Goal: Information Seeking & Learning: Learn about a topic

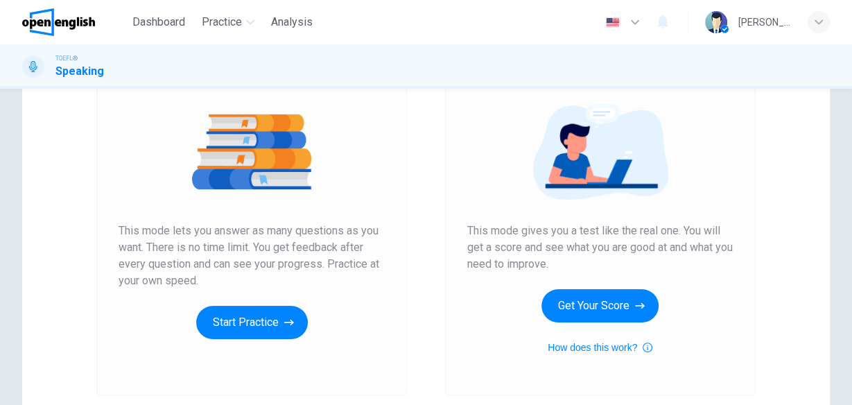
scroll to position [166, 0]
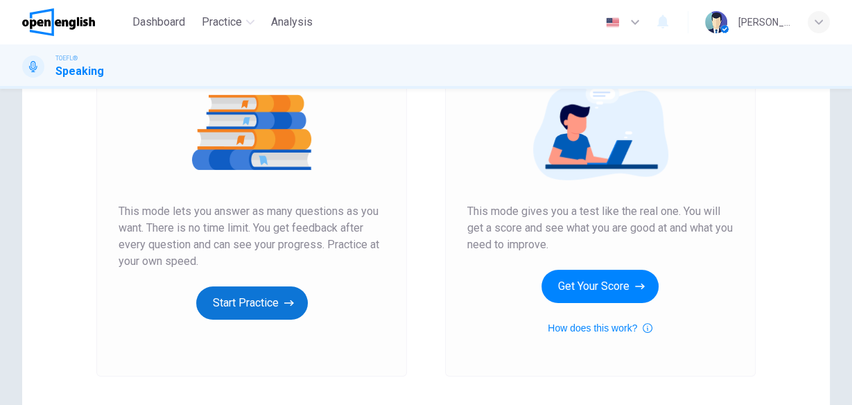
click at [259, 299] on button "Start Practice" at bounding box center [252, 302] width 112 height 33
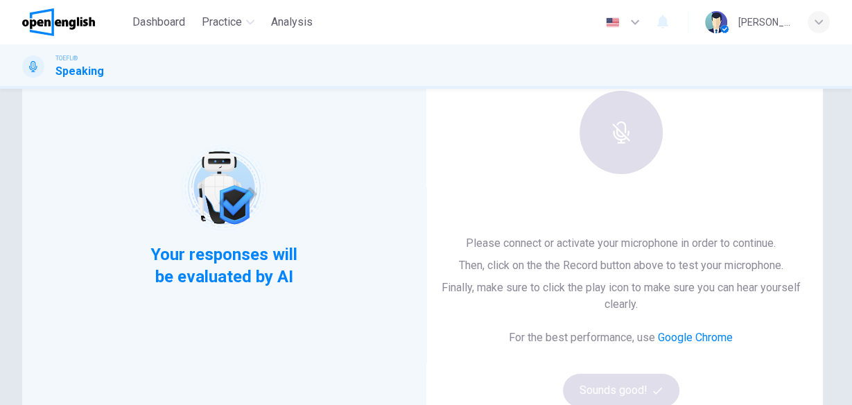
scroll to position [111, 0]
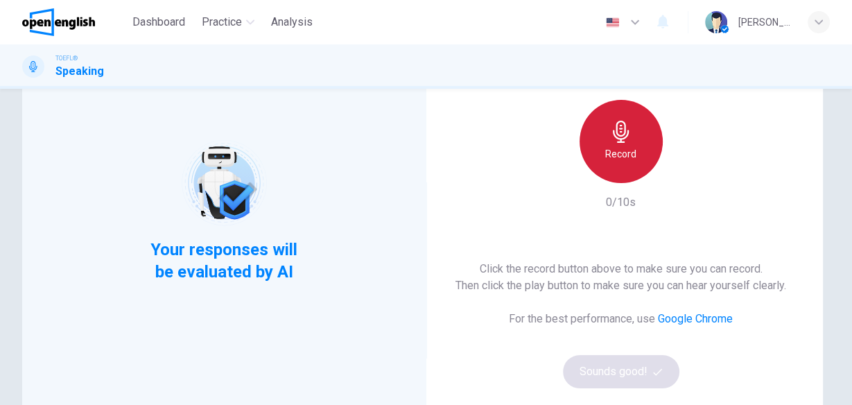
click at [639, 147] on div "Record" at bounding box center [621, 141] width 83 height 83
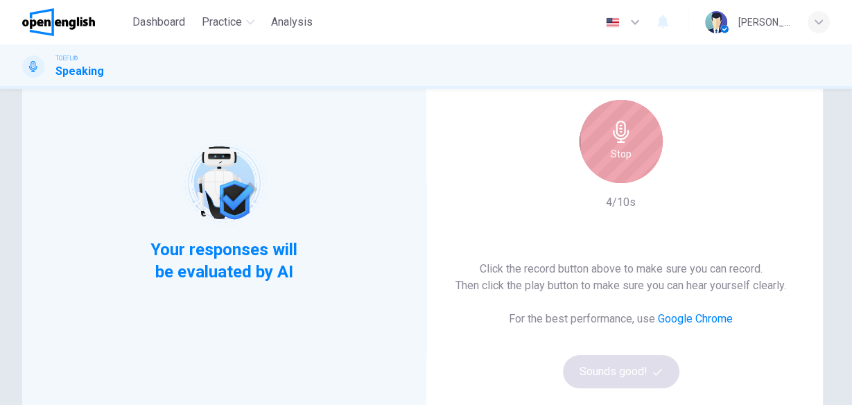
click at [617, 157] on h6 "Stop" at bounding box center [621, 154] width 21 height 17
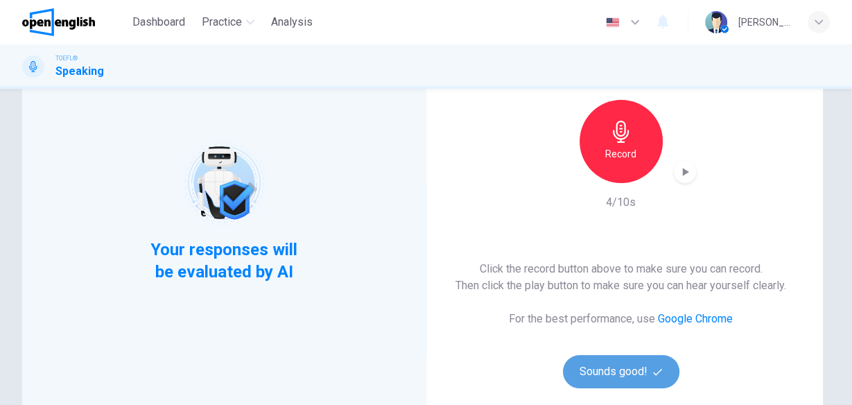
click at [593, 372] on button "Sounds good!" at bounding box center [621, 371] width 116 height 33
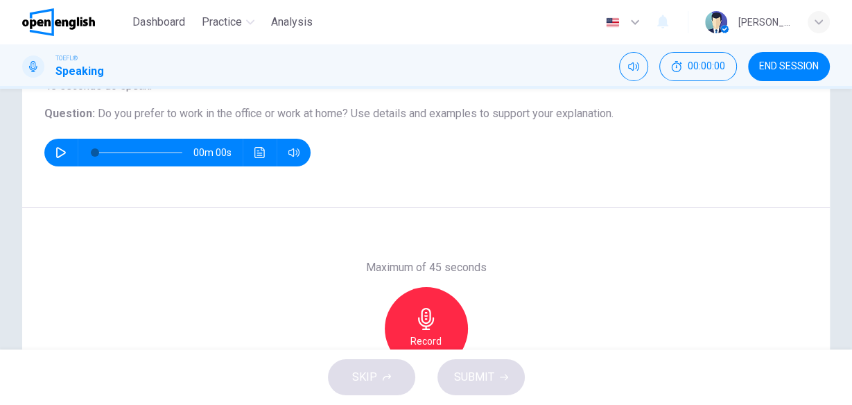
scroll to position [166, 0]
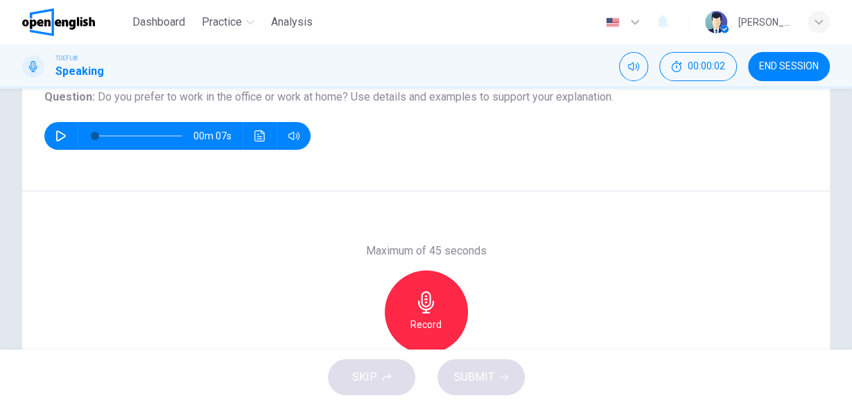
click at [67, 139] on button "button" at bounding box center [61, 136] width 22 height 28
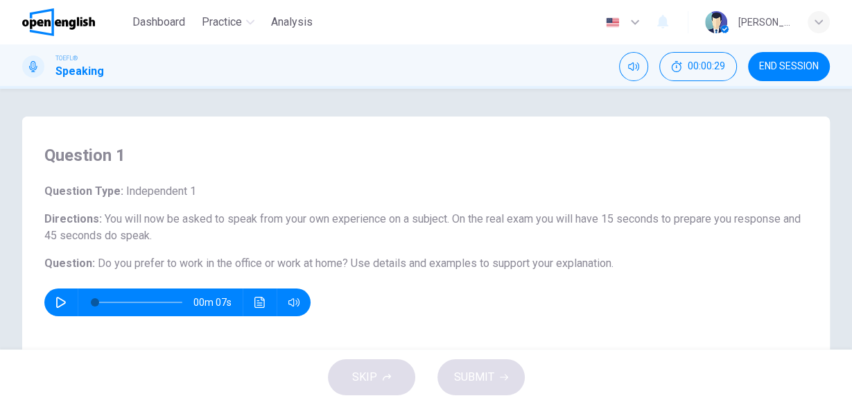
scroll to position [55, 0]
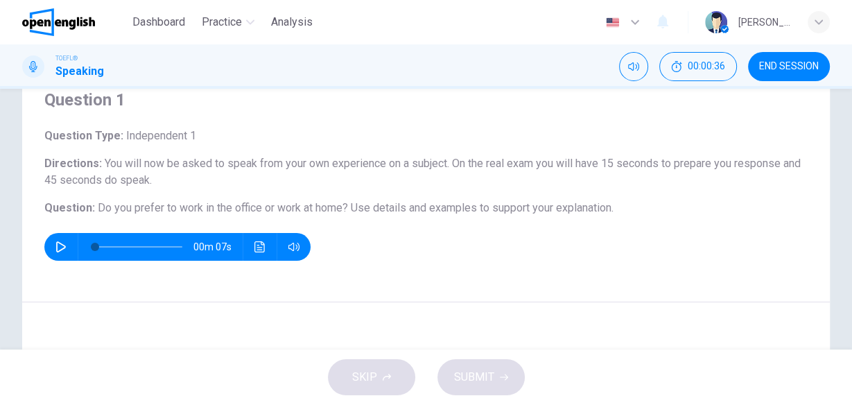
click at [60, 251] on icon "button" at bounding box center [60, 246] width 11 height 11
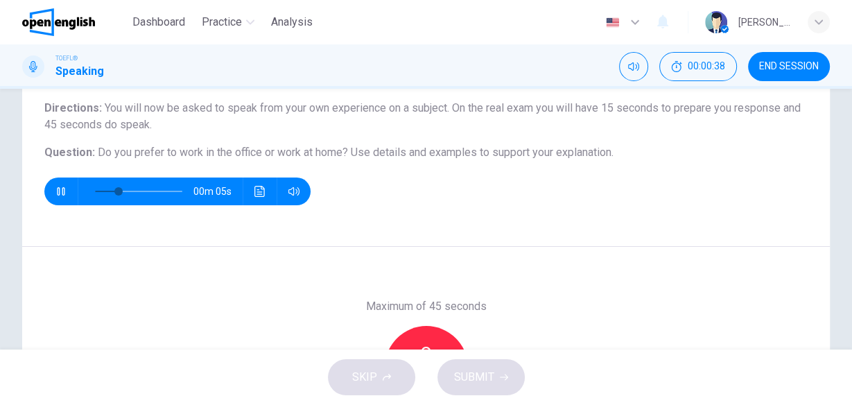
scroll to position [166, 0]
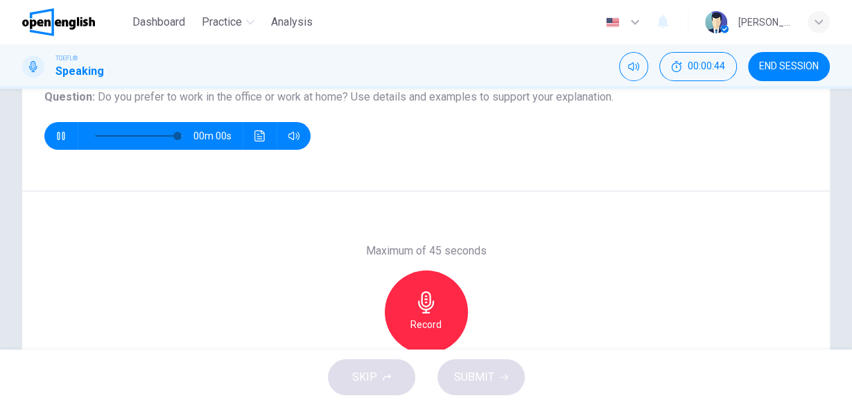
type input "*"
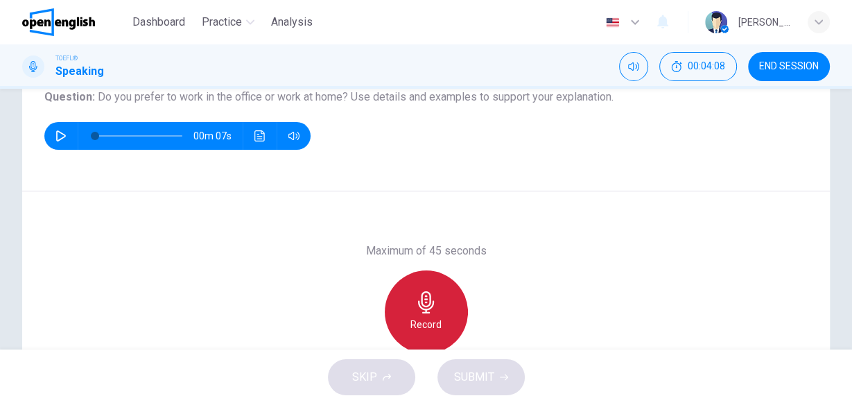
click at [431, 294] on icon "button" at bounding box center [426, 302] width 22 height 22
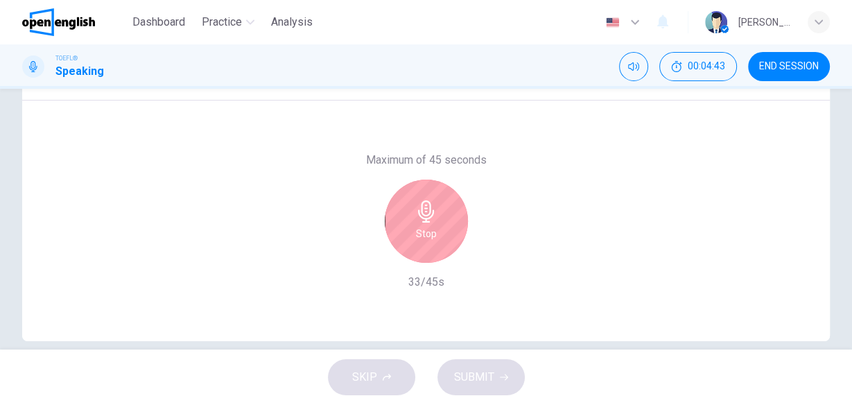
scroll to position [277, 0]
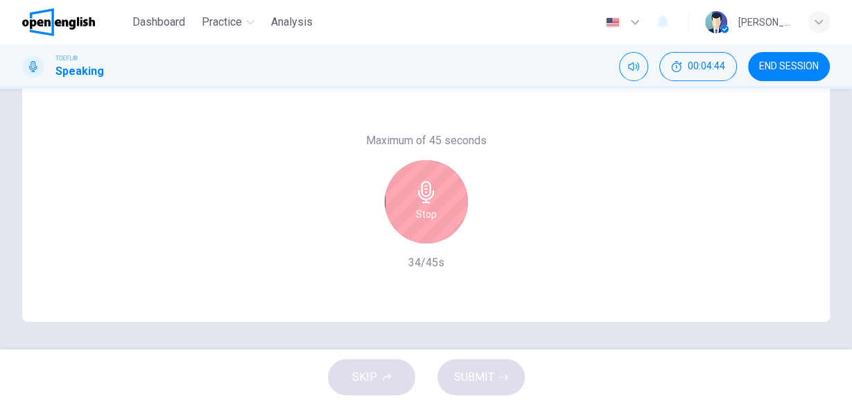
click at [397, 216] on div "Stop" at bounding box center [426, 201] width 83 height 83
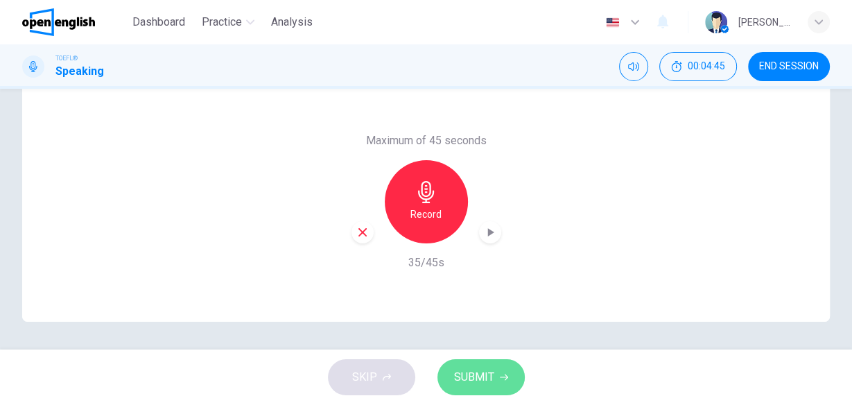
click at [491, 374] on span "SUBMIT" at bounding box center [474, 376] width 40 height 19
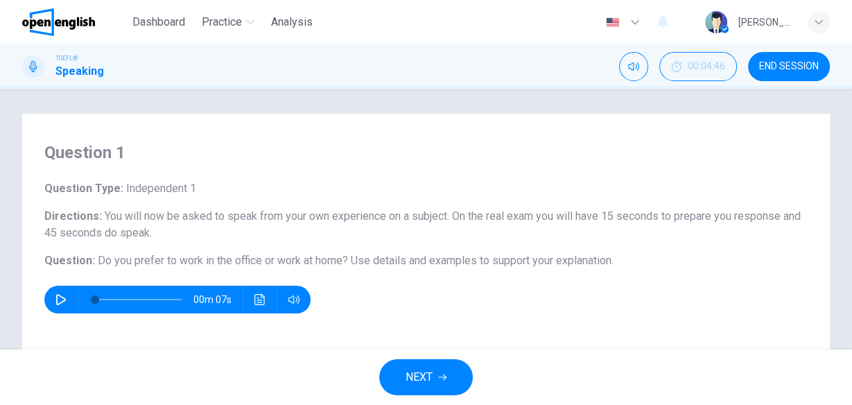
scroll to position [0, 0]
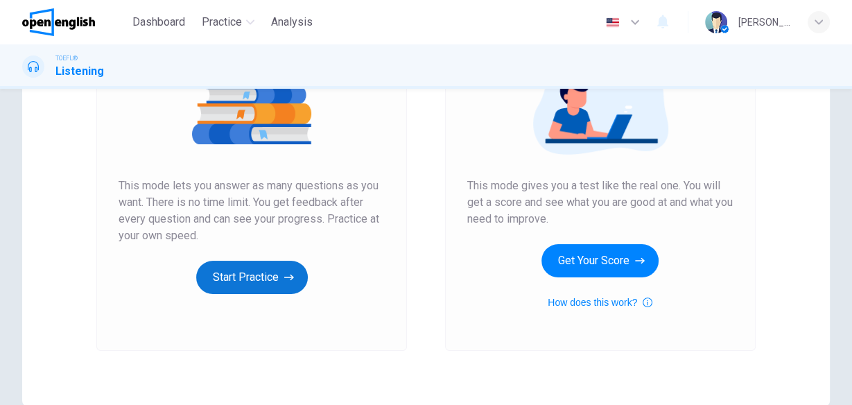
scroll to position [166, 0]
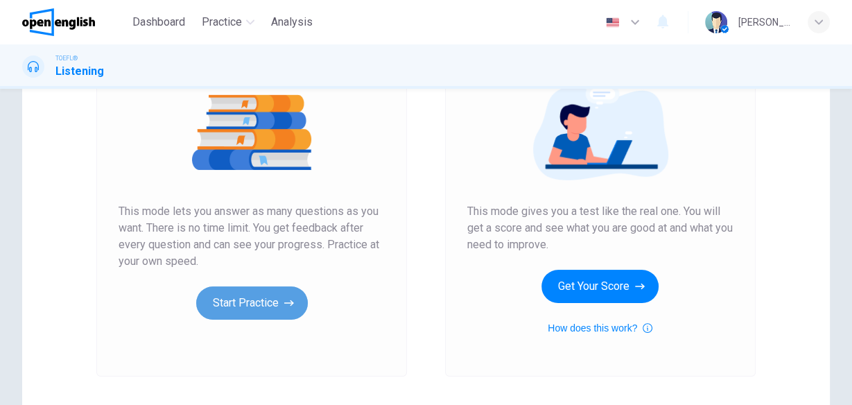
click at [241, 297] on button "Start Practice" at bounding box center [252, 302] width 112 height 33
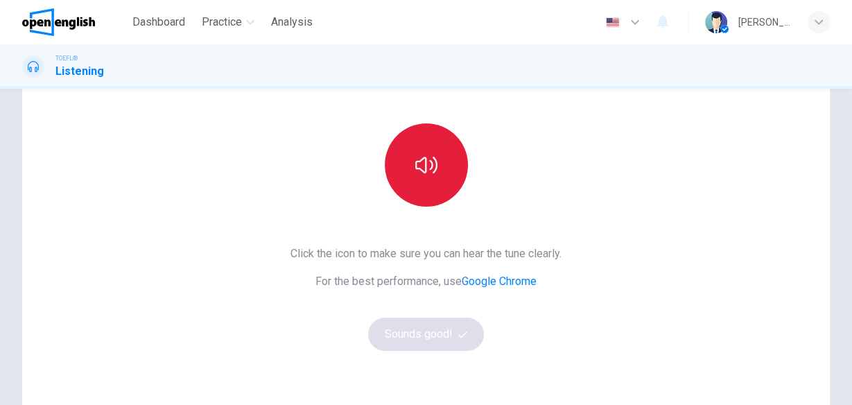
scroll to position [111, 0]
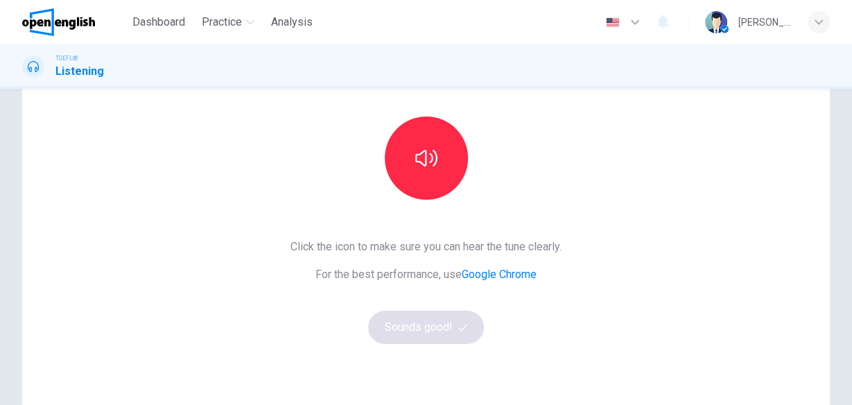
click at [443, 196] on div at bounding box center [426, 157] width 150 height 83
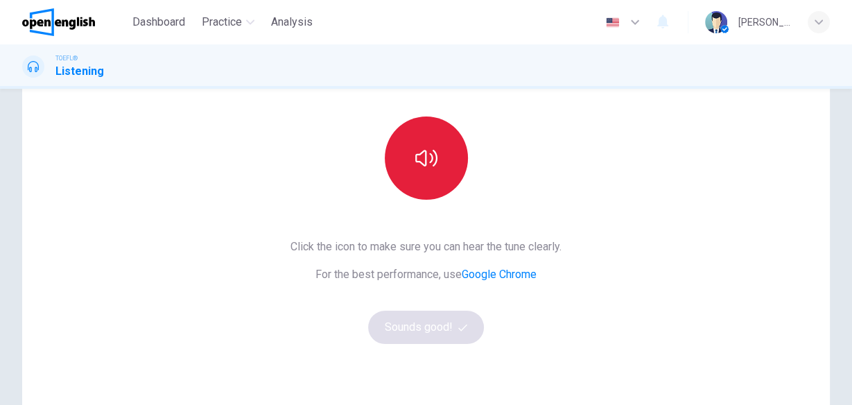
click at [435, 182] on button "button" at bounding box center [426, 157] width 83 height 83
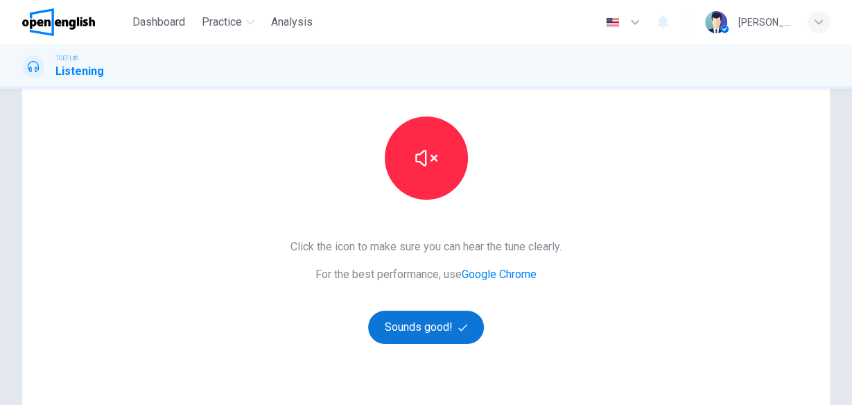
click at [441, 328] on button "Sounds good!" at bounding box center [426, 327] width 116 height 33
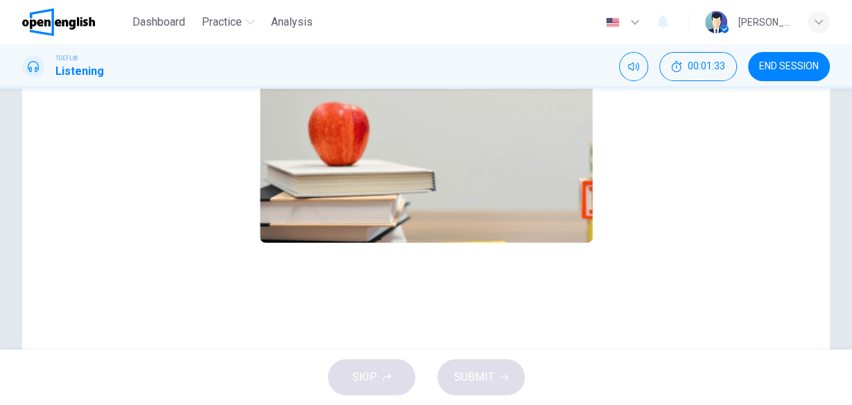
scroll to position [19, 0]
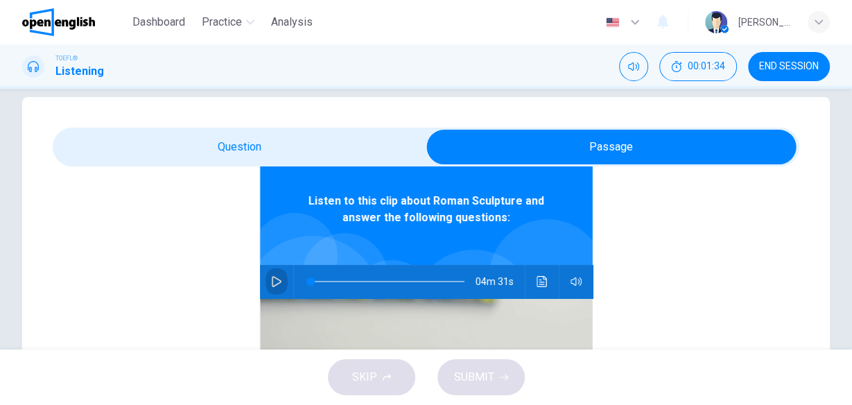
click at [271, 282] on icon "button" at bounding box center [276, 281] width 11 height 11
click at [271, 276] on icon "button" at bounding box center [276, 281] width 11 height 11
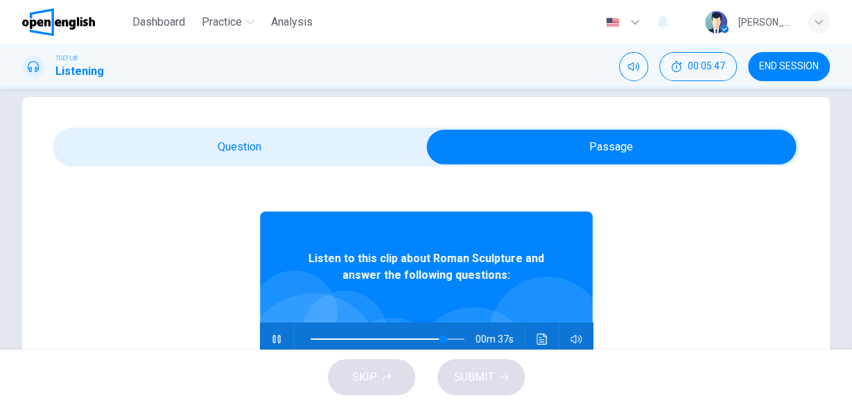
scroll to position [55, 0]
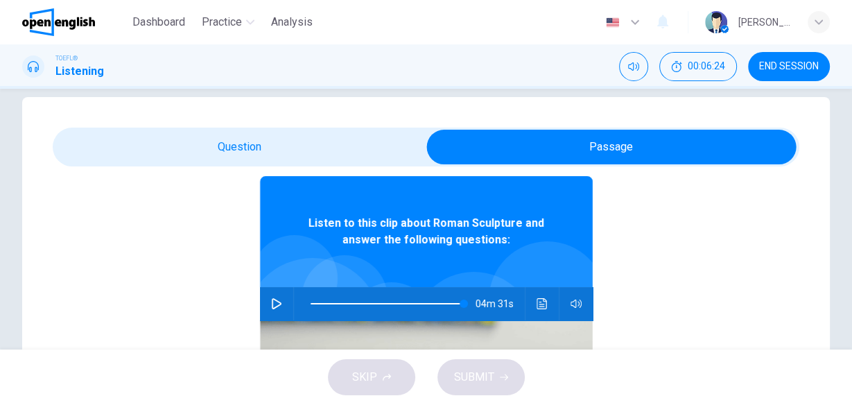
type input "*"
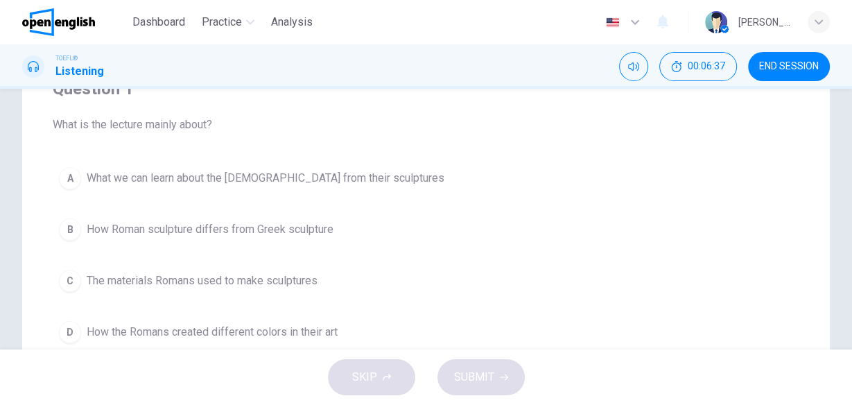
scroll to position [186, 0]
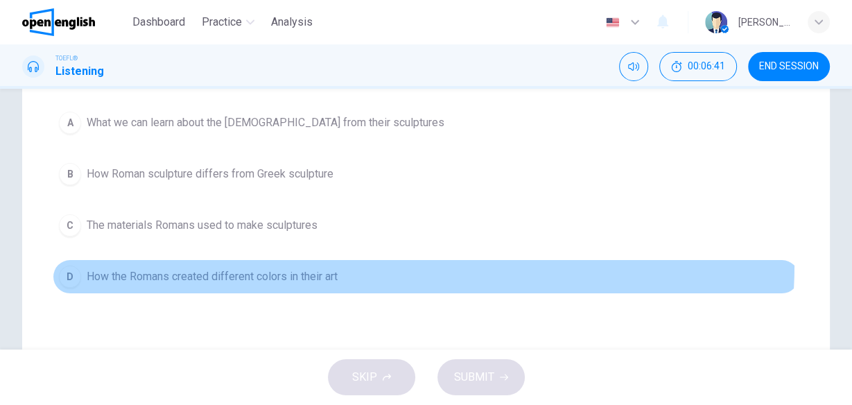
click at [209, 259] on button "D How the Romans created different colors in their art" at bounding box center [426, 276] width 747 height 35
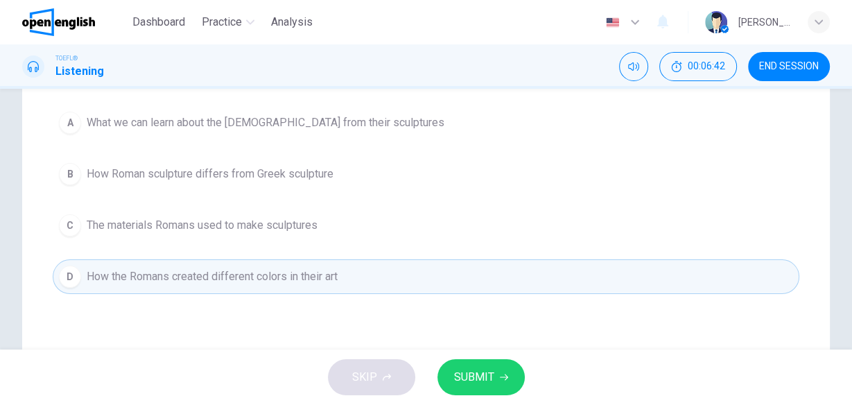
click at [474, 379] on span "SUBMIT" at bounding box center [474, 376] width 40 height 19
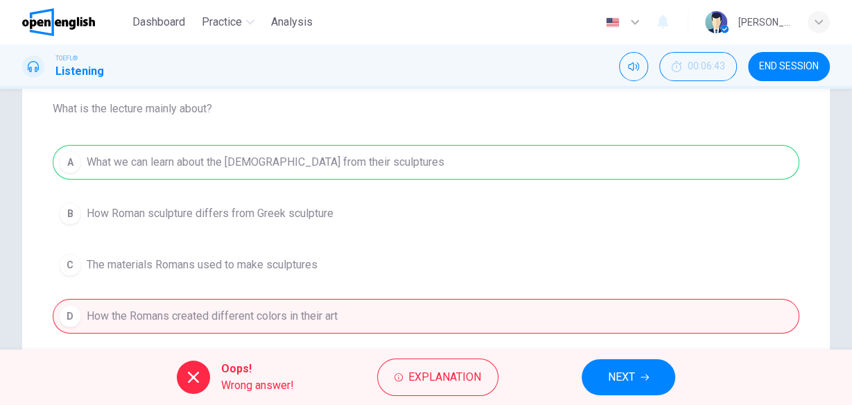
scroll to position [130, 0]
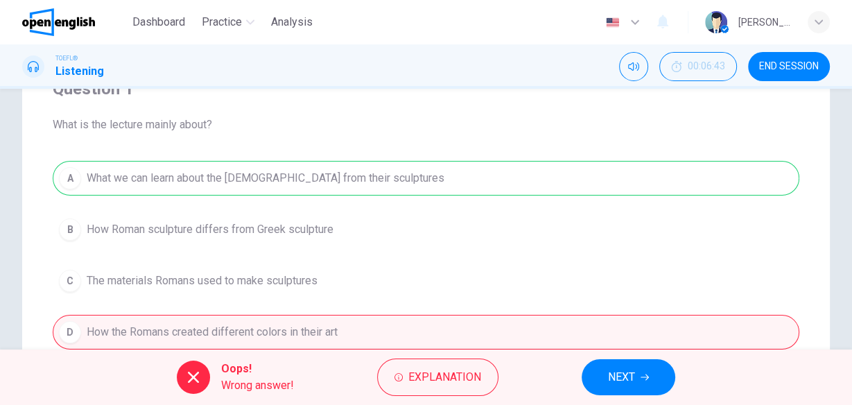
click at [638, 376] on button "NEXT" at bounding box center [629, 377] width 94 height 36
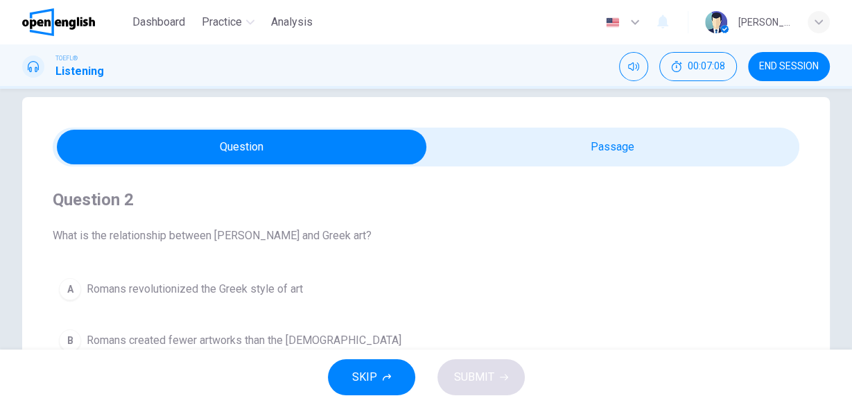
scroll to position [75, 0]
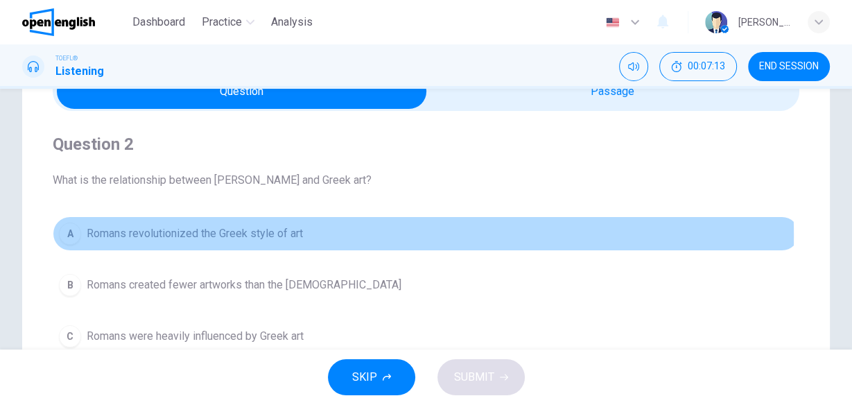
click at [213, 235] on span "Romans revolutionized the Greek style of art" at bounding box center [195, 233] width 216 height 17
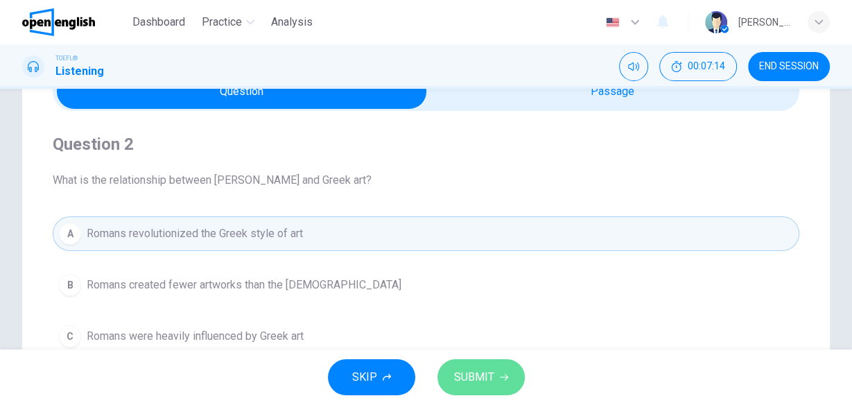
click at [489, 369] on span "SUBMIT" at bounding box center [474, 376] width 40 height 19
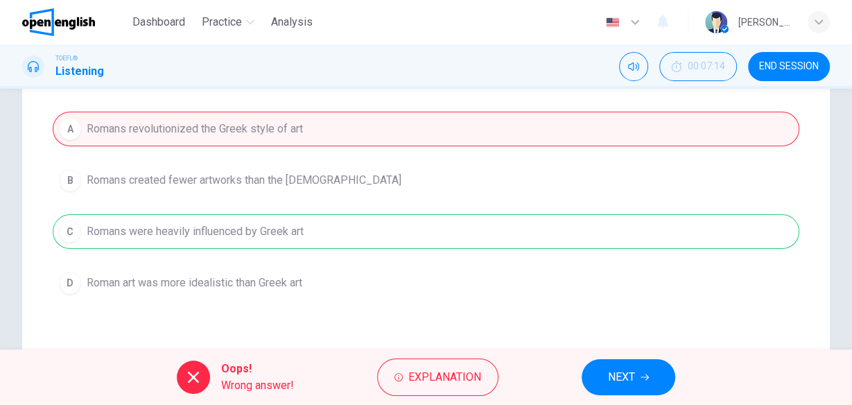
scroll to position [186, 0]
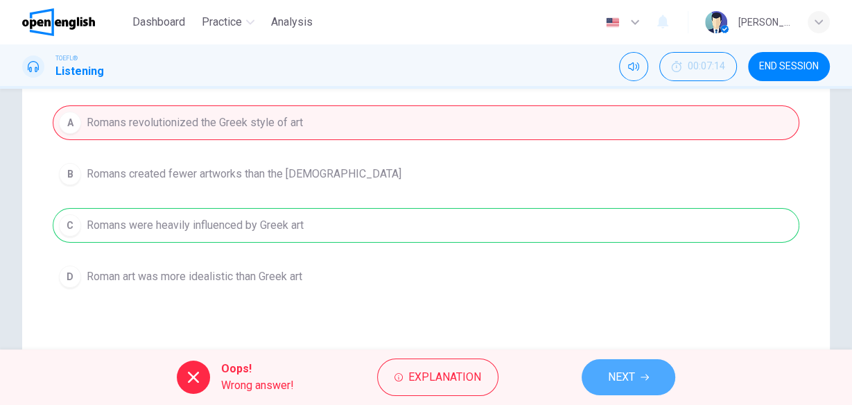
click at [629, 379] on span "NEXT" at bounding box center [621, 376] width 27 height 19
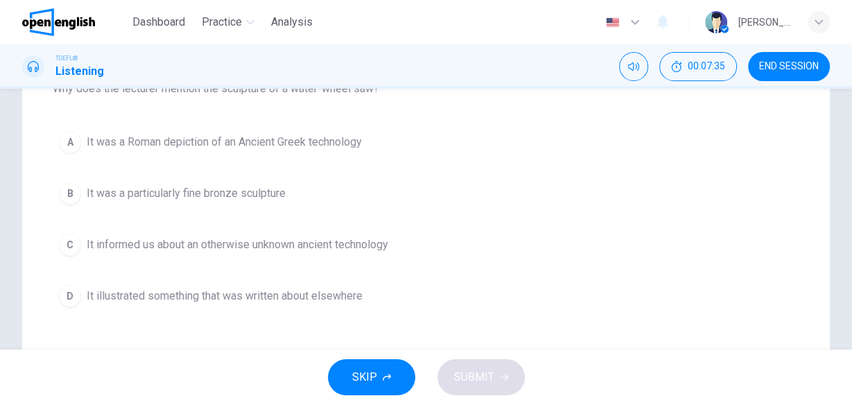
scroll to position [222, 0]
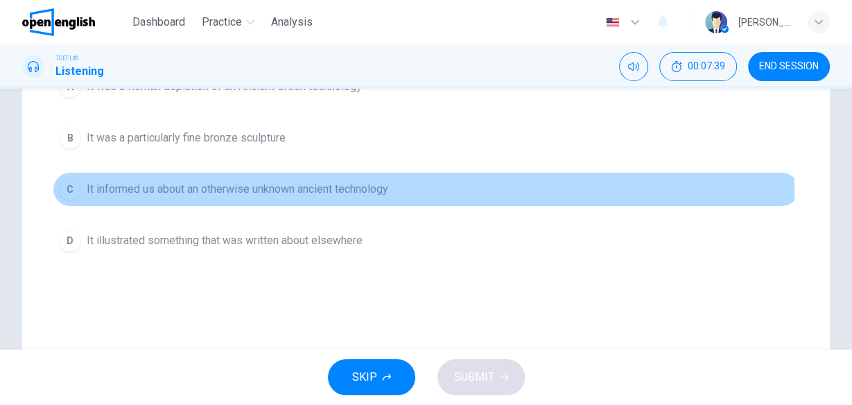
click at [260, 194] on span "It informed us about an otherwise unknown ancient technology" at bounding box center [238, 189] width 302 height 17
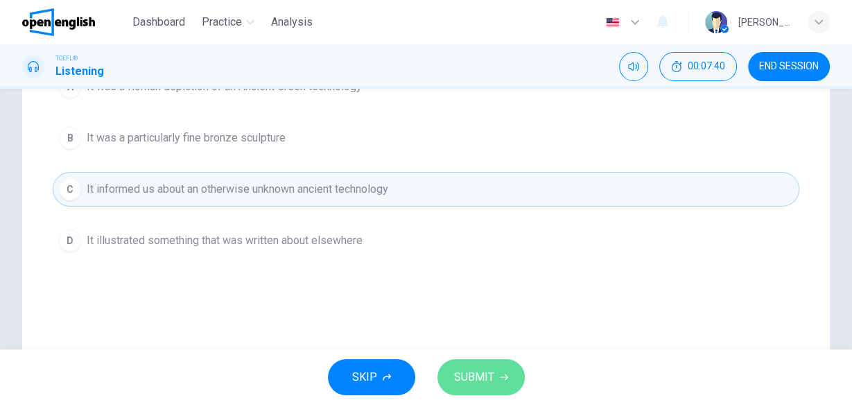
click at [493, 381] on button "SUBMIT" at bounding box center [480, 377] width 87 height 36
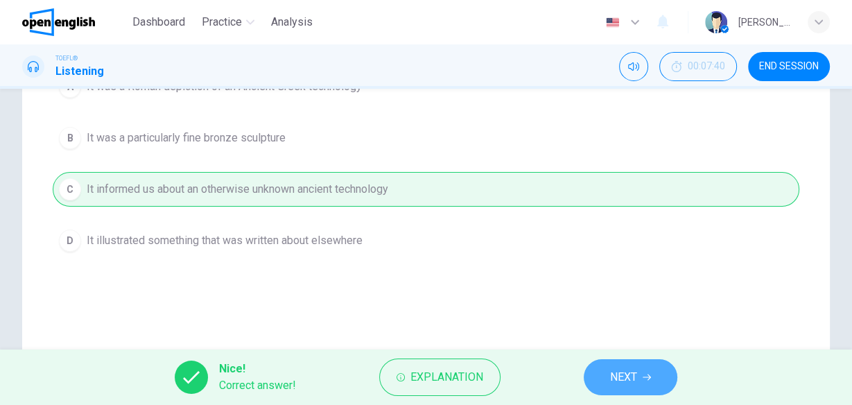
click at [624, 376] on span "NEXT" at bounding box center [623, 376] width 27 height 19
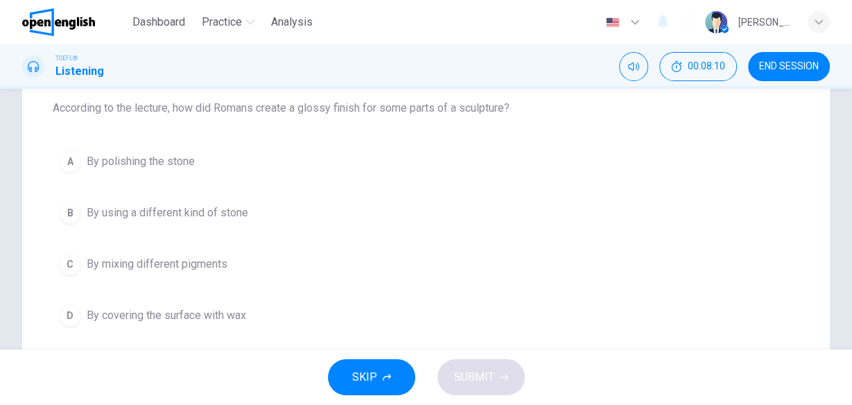
scroll to position [166, 0]
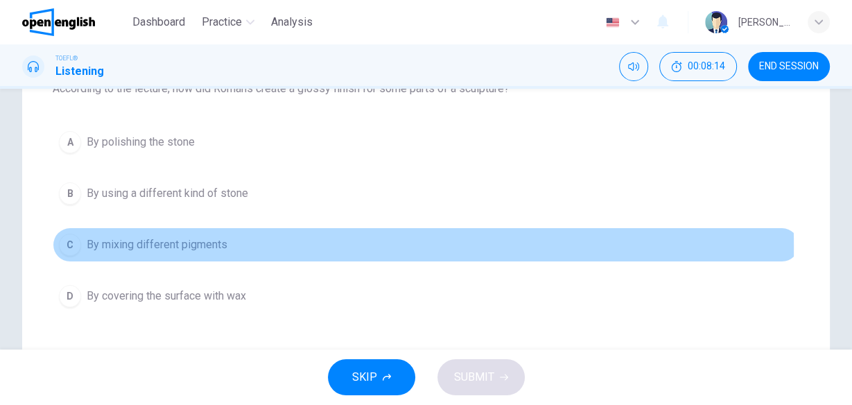
click at [141, 244] on span "By mixing different pigments" at bounding box center [157, 244] width 141 height 17
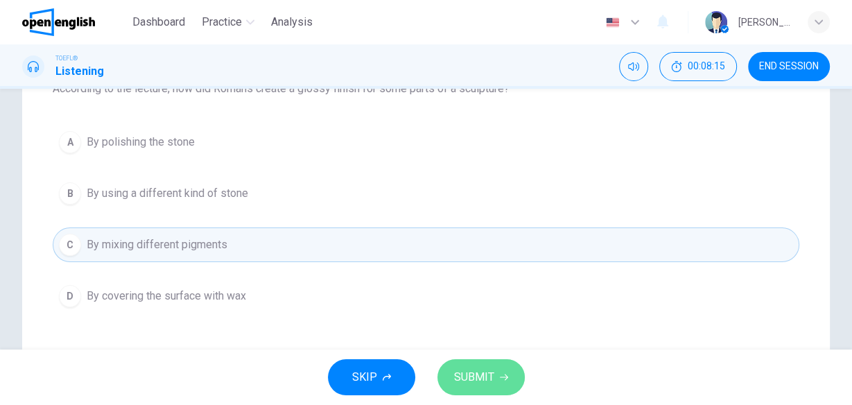
click at [501, 377] on icon "button" at bounding box center [504, 377] width 8 height 6
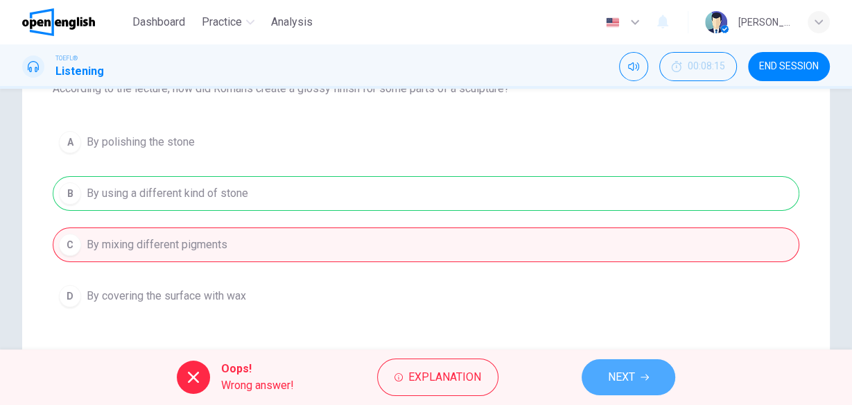
click at [636, 380] on button "NEXT" at bounding box center [629, 377] width 94 height 36
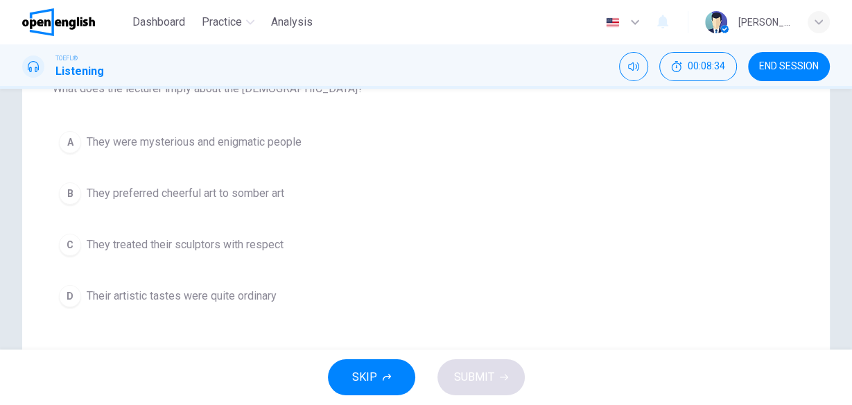
click at [245, 243] on span "They treated their sculptors with respect" at bounding box center [185, 244] width 197 height 17
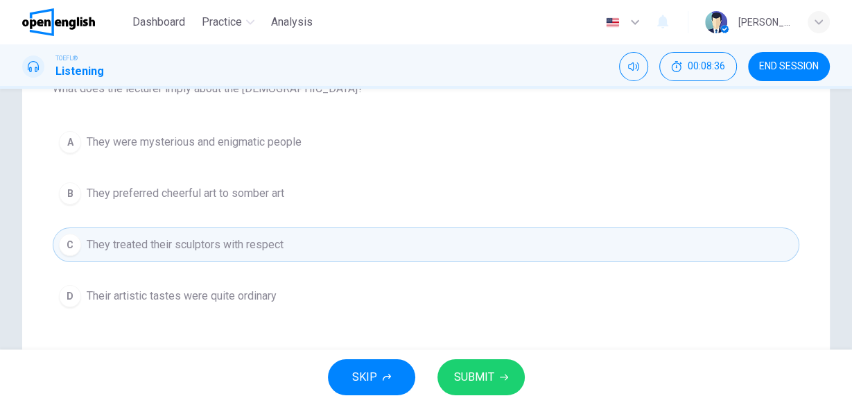
click at [469, 381] on span "SUBMIT" at bounding box center [474, 376] width 40 height 19
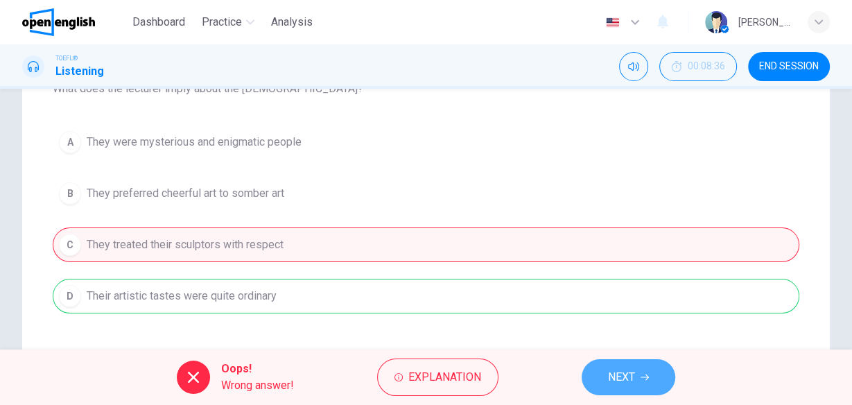
click at [637, 379] on button "NEXT" at bounding box center [629, 377] width 94 height 36
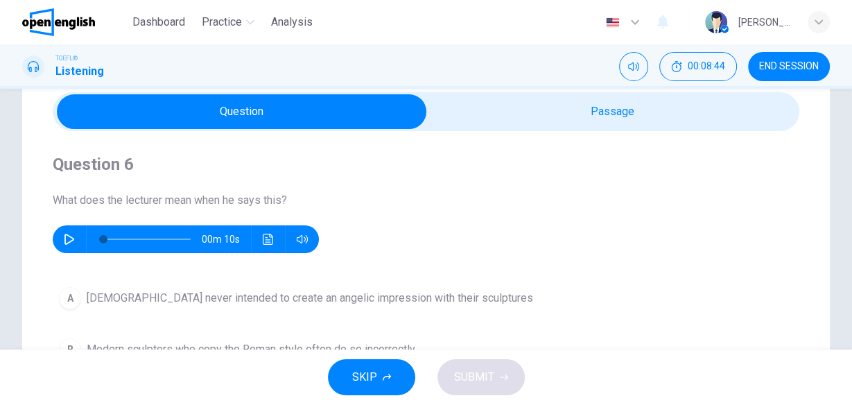
scroll to position [55, 0]
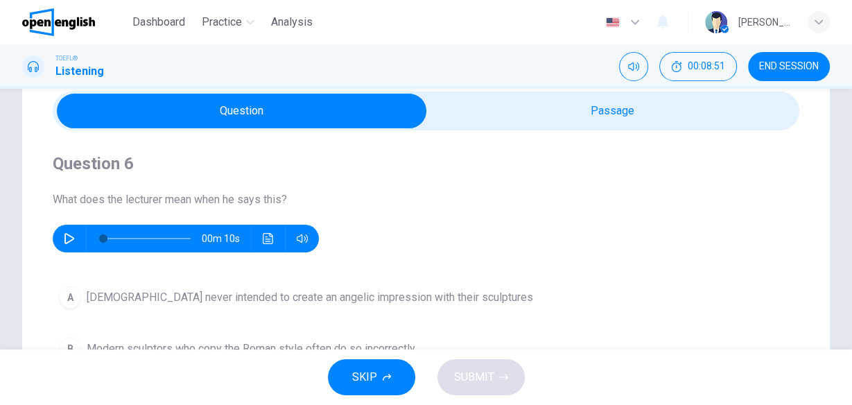
click at [64, 241] on icon "button" at bounding box center [69, 238] width 10 height 11
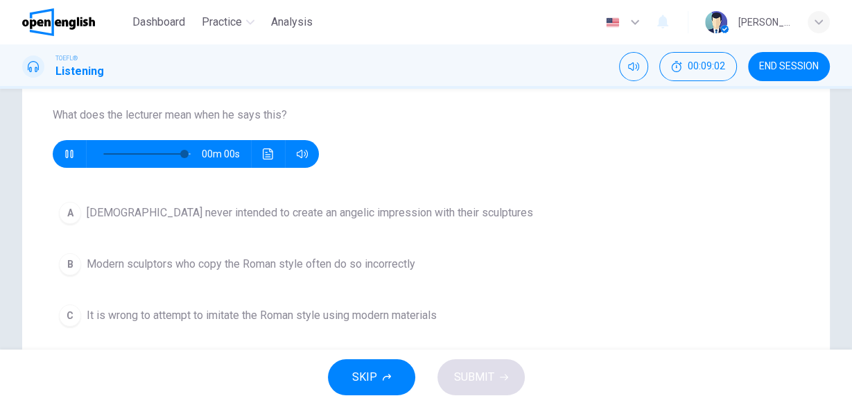
type input "*"
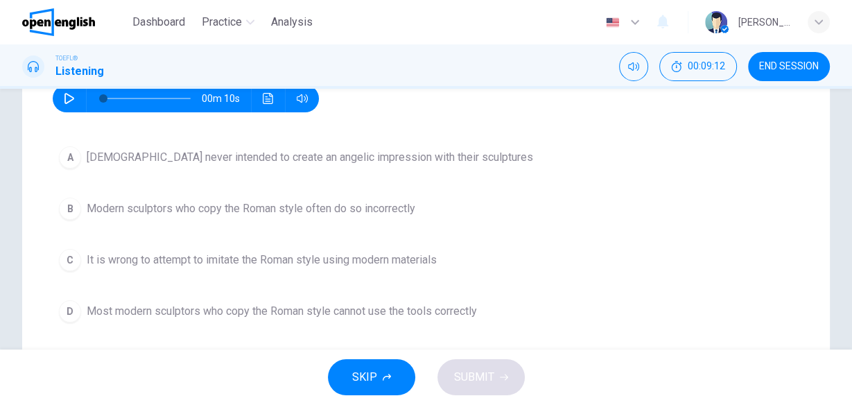
scroll to position [222, 0]
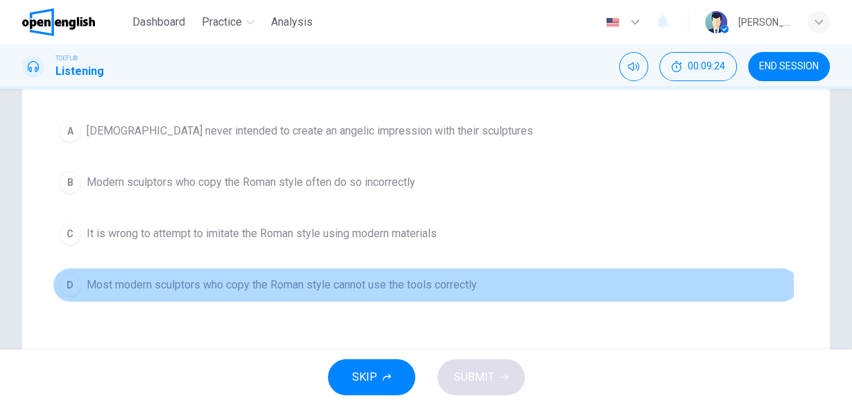
click at [303, 284] on span "Most modern sculptors who copy the Roman style cannot use the tools correctly" at bounding box center [282, 285] width 390 height 17
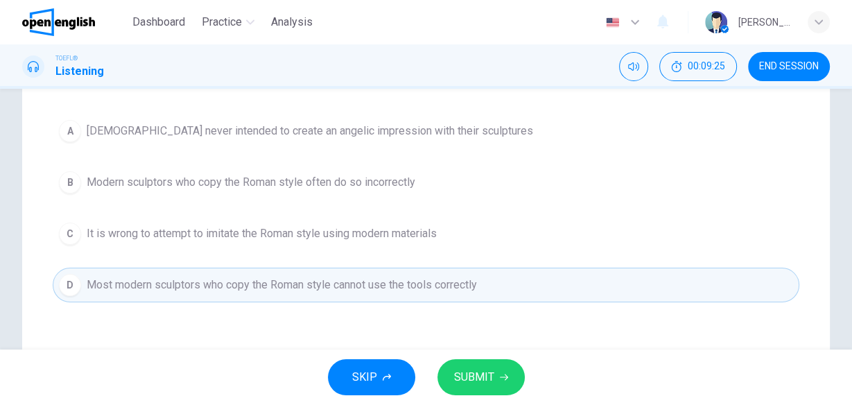
click at [464, 372] on span "SUBMIT" at bounding box center [474, 376] width 40 height 19
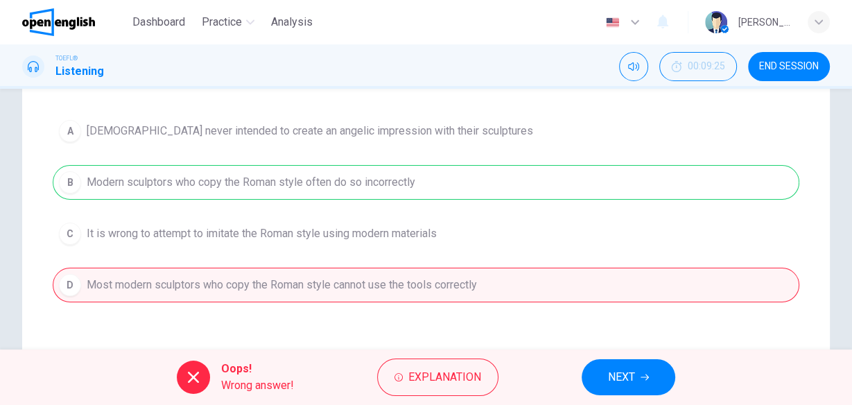
click at [609, 379] on span "NEXT" at bounding box center [621, 376] width 27 height 19
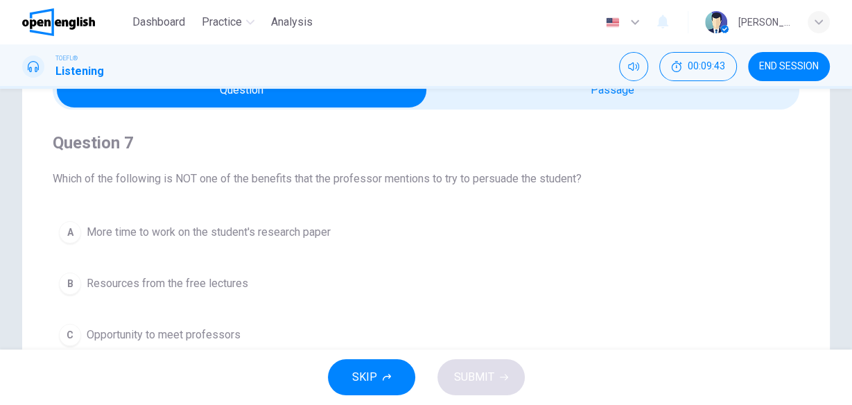
scroll to position [55, 0]
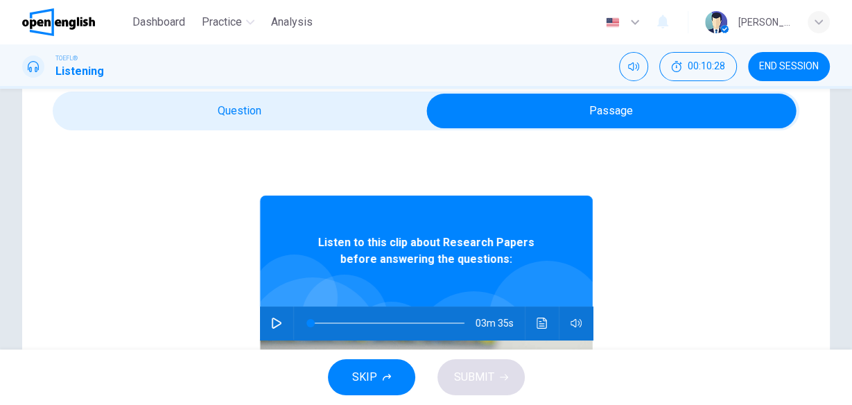
click at [271, 320] on icon "button" at bounding box center [276, 323] width 11 height 11
type input "*"
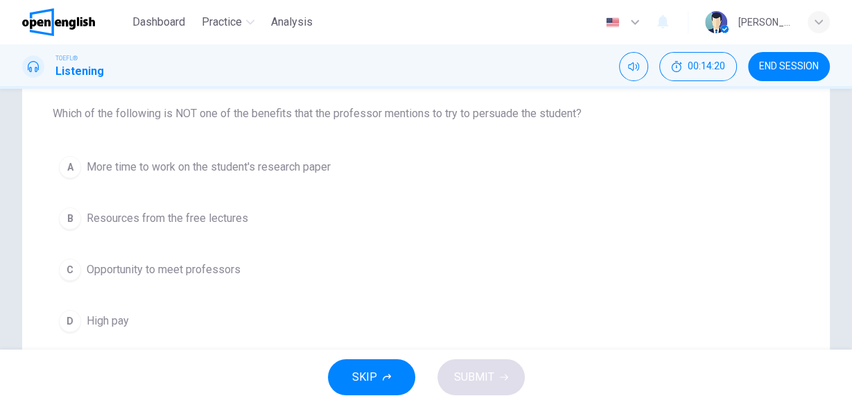
scroll to position [166, 0]
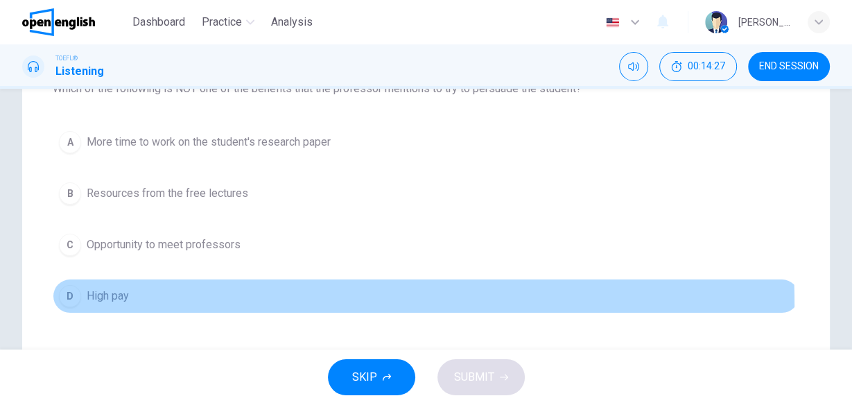
click at [110, 303] on button "D High pay" at bounding box center [426, 296] width 747 height 35
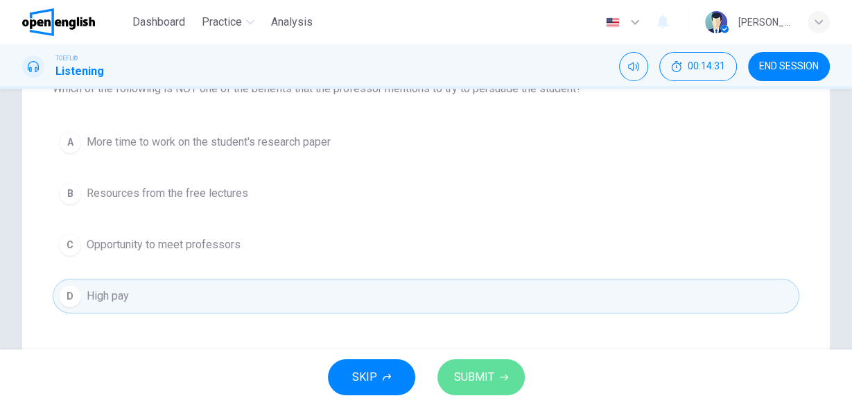
click at [473, 380] on span "SUBMIT" at bounding box center [474, 376] width 40 height 19
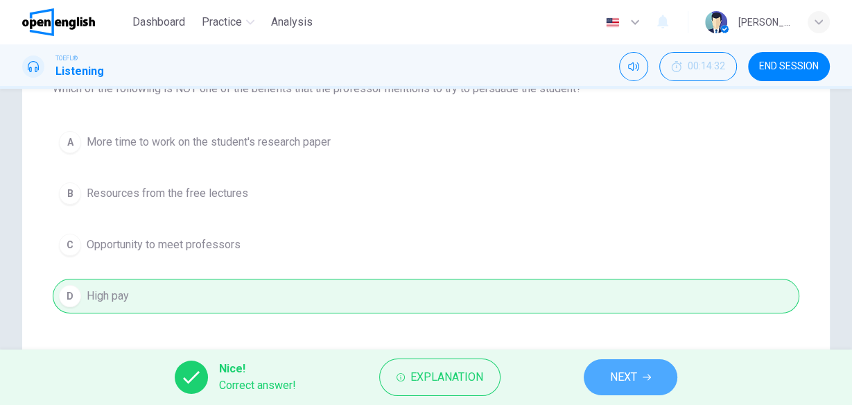
click at [634, 374] on span "NEXT" at bounding box center [623, 376] width 27 height 19
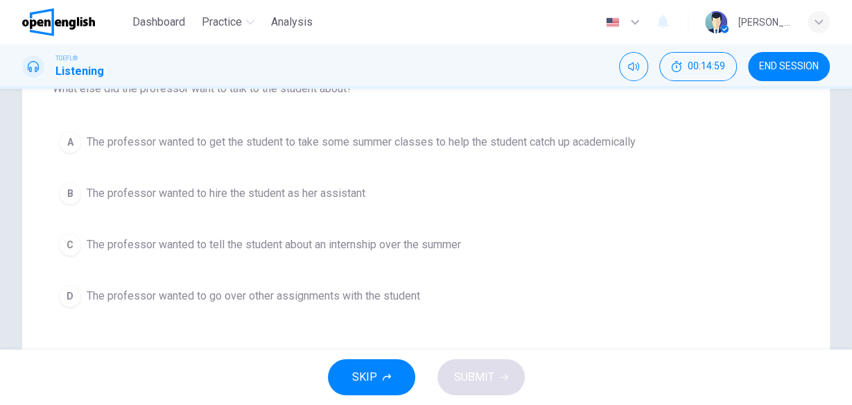
click at [349, 238] on span "The professor wanted to tell the student about an internship over the summer" at bounding box center [274, 244] width 374 height 17
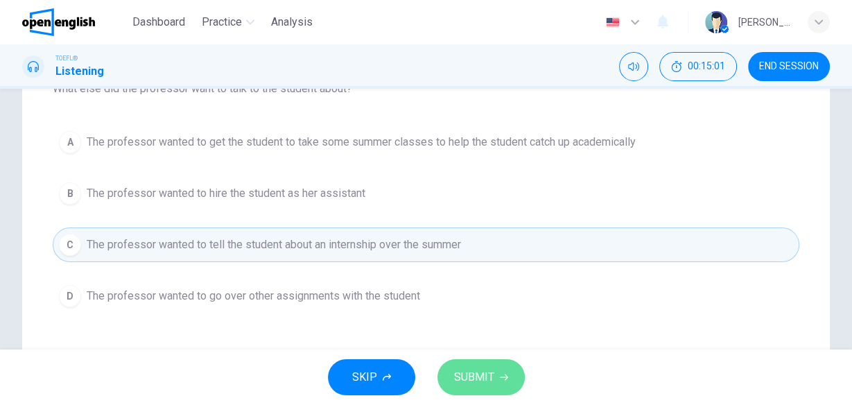
click at [484, 382] on span "SUBMIT" at bounding box center [474, 376] width 40 height 19
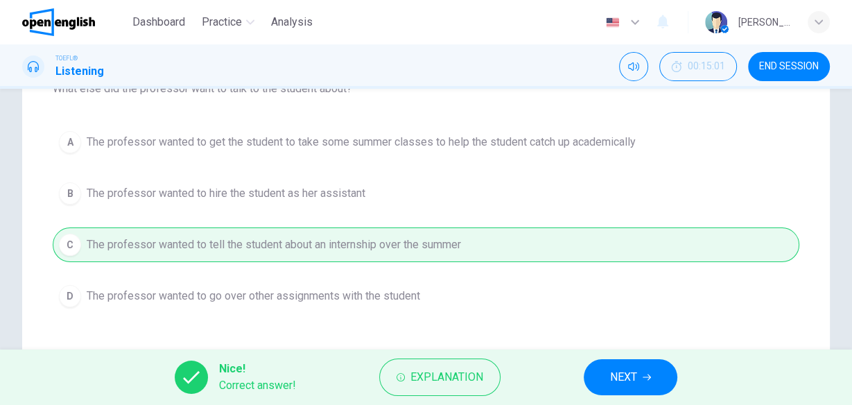
click at [629, 374] on span "NEXT" at bounding box center [623, 376] width 27 height 19
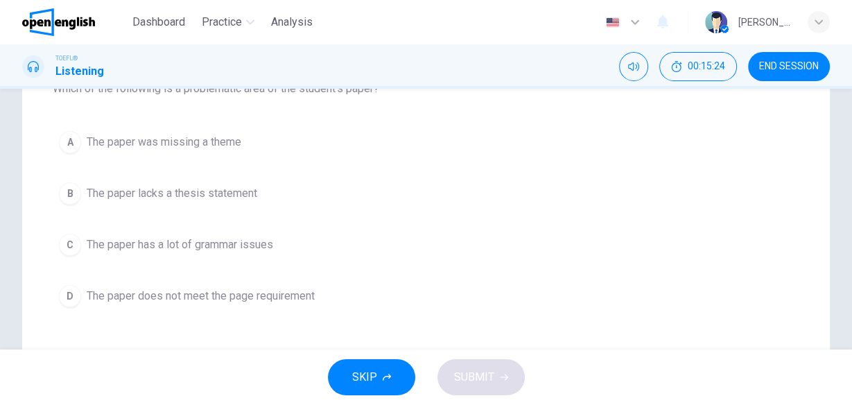
click at [267, 300] on span "The paper does not meet the page requirement" at bounding box center [201, 296] width 228 height 17
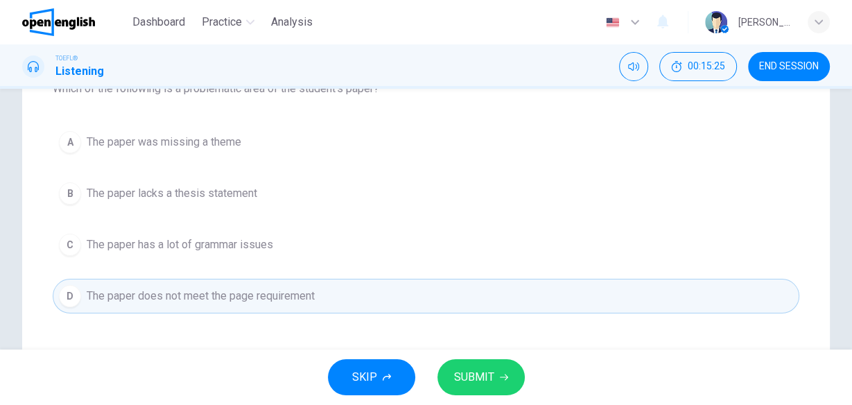
click at [479, 377] on span "SUBMIT" at bounding box center [474, 376] width 40 height 19
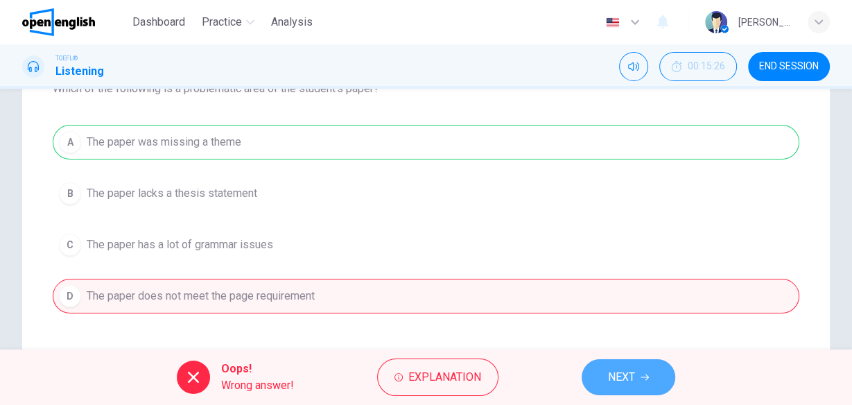
click at [636, 385] on button "NEXT" at bounding box center [629, 377] width 94 height 36
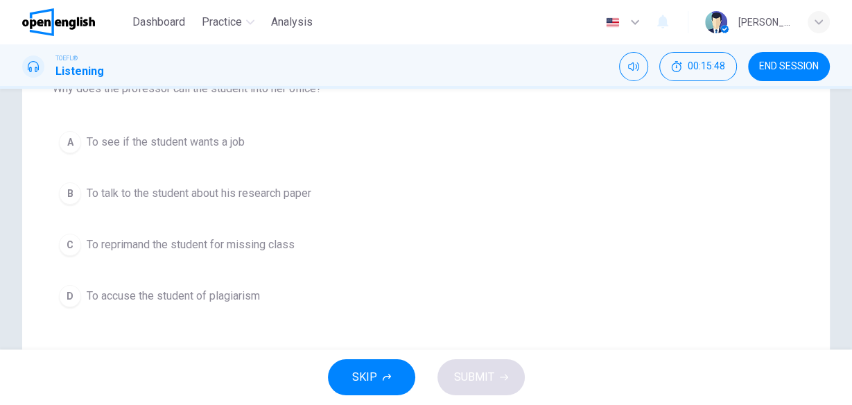
click at [249, 189] on span "To talk to the student about his research paper" at bounding box center [199, 193] width 225 height 17
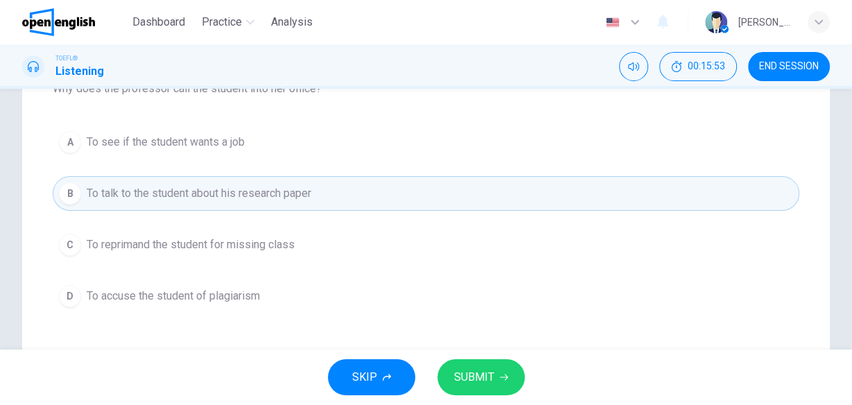
click at [478, 376] on span "SUBMIT" at bounding box center [474, 376] width 40 height 19
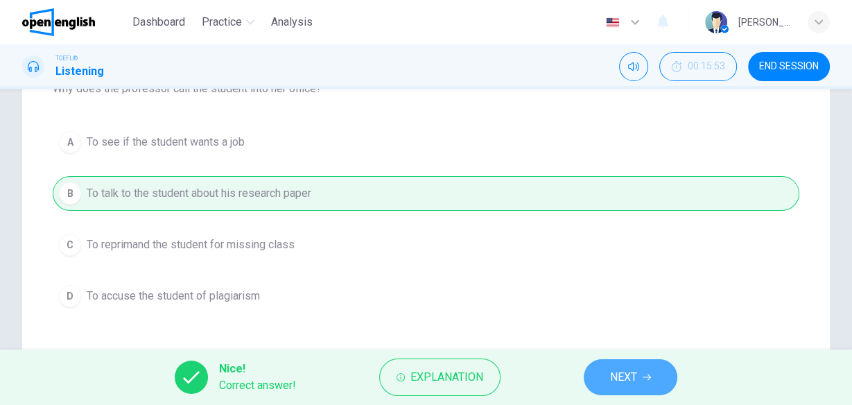
click at [620, 379] on span "NEXT" at bounding box center [623, 376] width 27 height 19
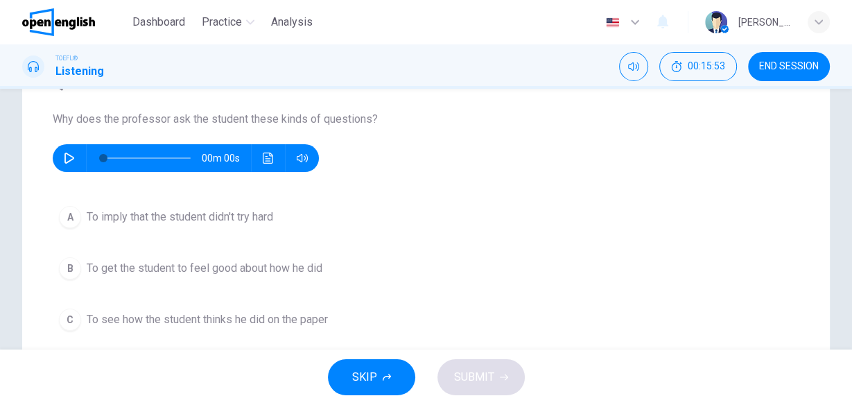
scroll to position [111, 0]
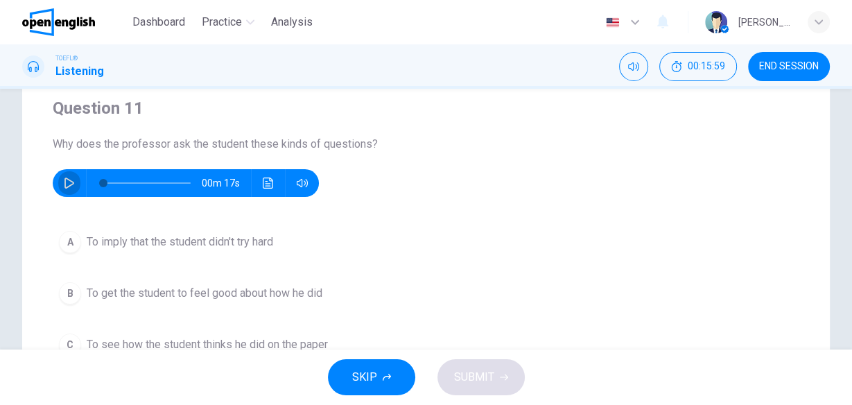
click at [64, 183] on icon "button" at bounding box center [69, 182] width 10 height 11
type input "*"
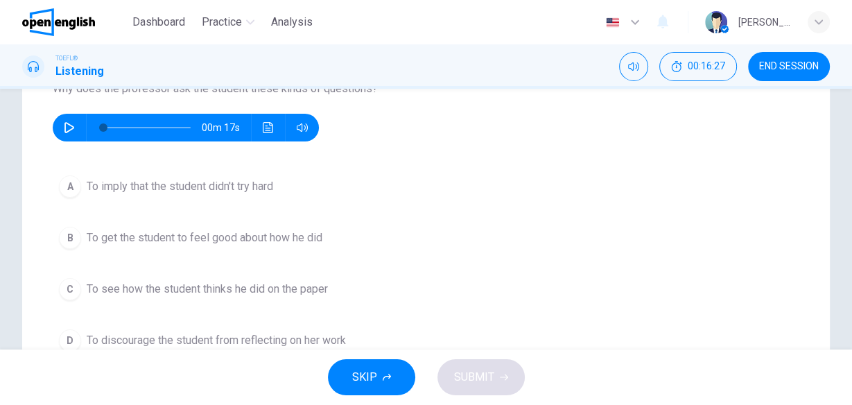
scroll to position [222, 0]
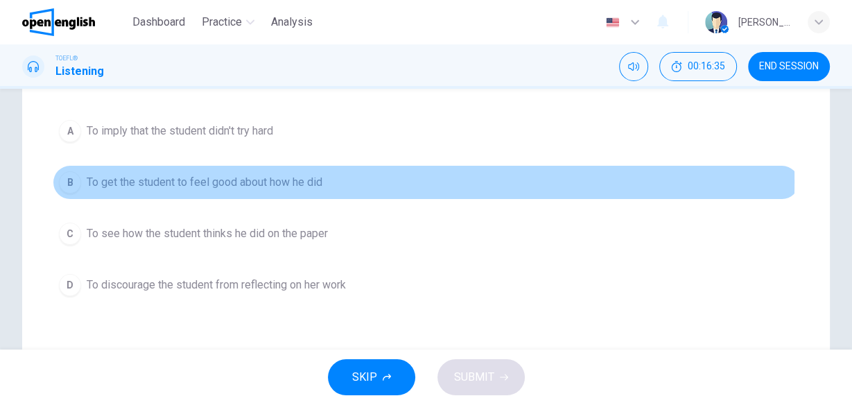
click at [272, 180] on span "To get the student to feel good about how he did" at bounding box center [205, 182] width 236 height 17
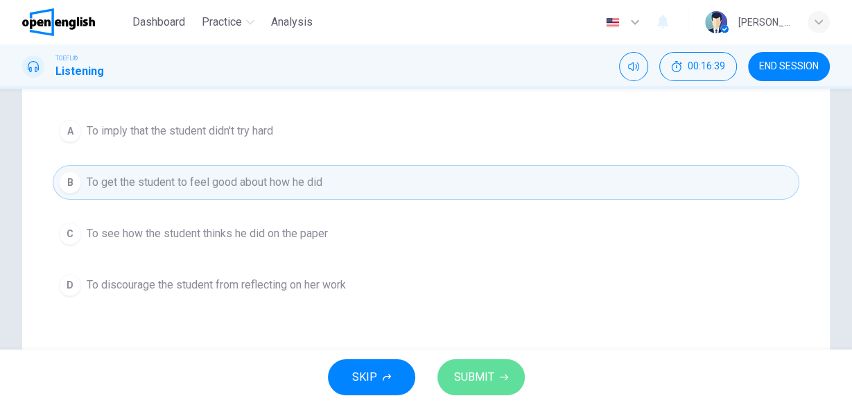
click at [473, 376] on span "SUBMIT" at bounding box center [474, 376] width 40 height 19
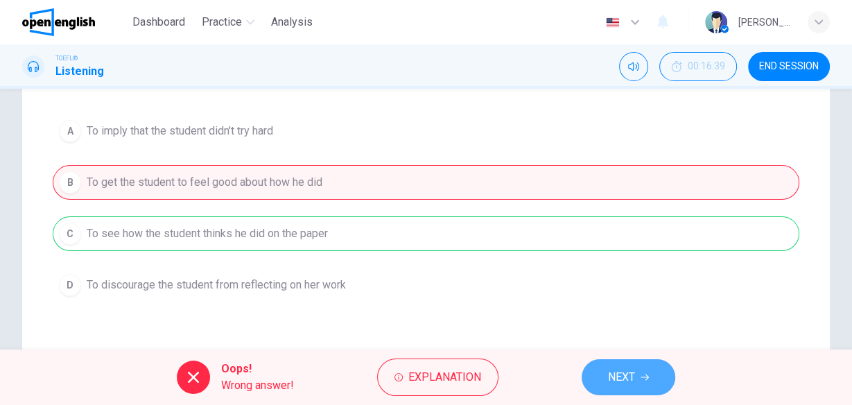
click at [604, 371] on button "NEXT" at bounding box center [629, 377] width 94 height 36
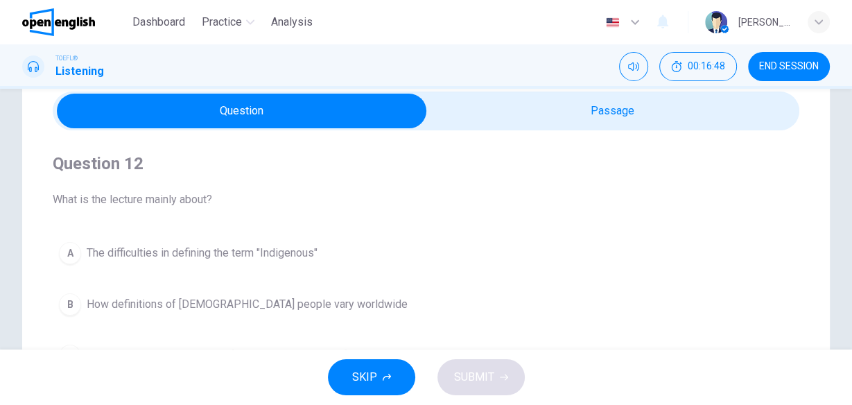
scroll to position [0, 0]
